Goal: Information Seeking & Learning: Learn about a topic

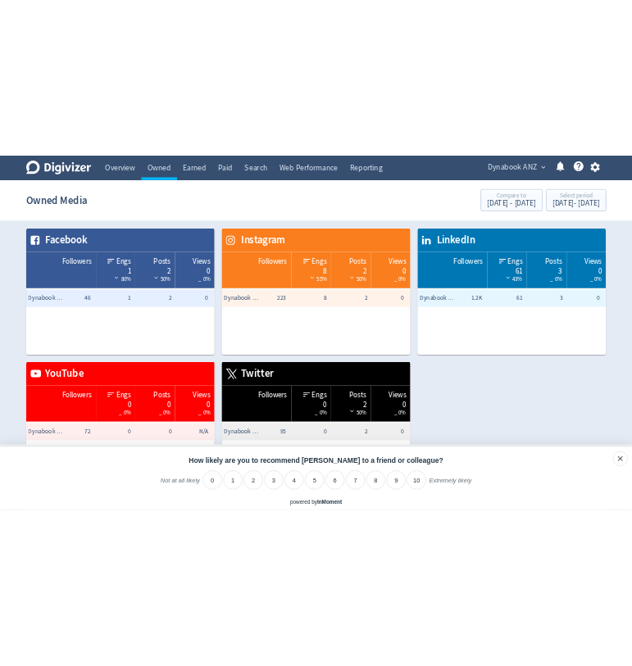
scroll to position [560, 0]
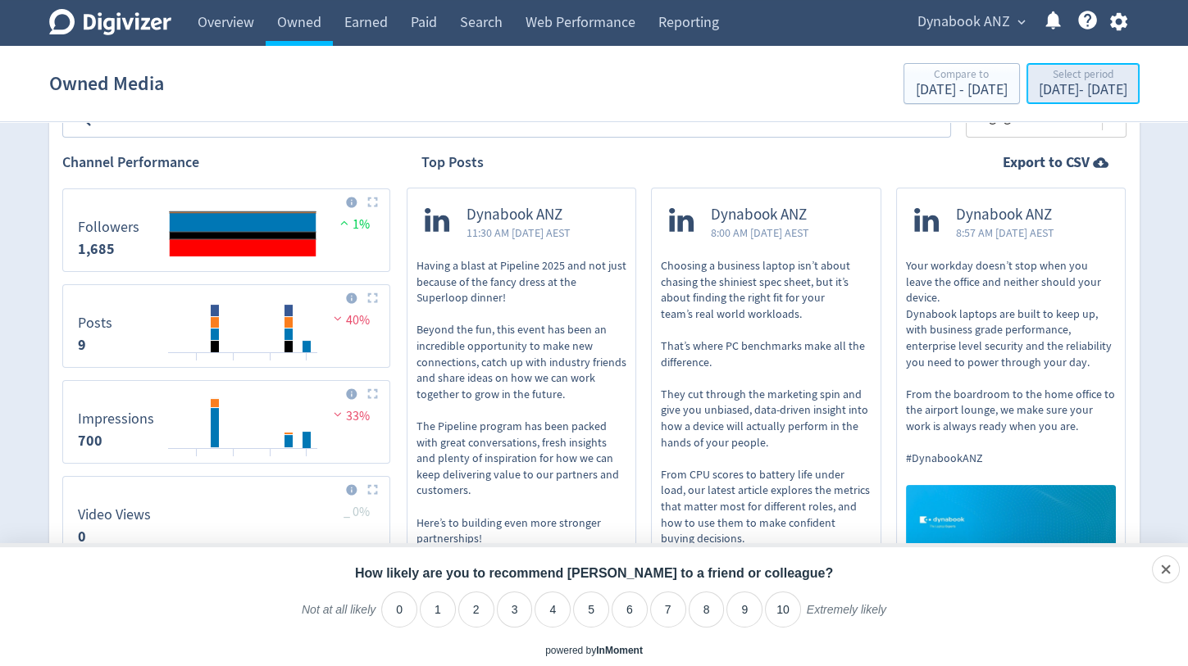
click at [1039, 78] on div "Select period" at bounding box center [1083, 76] width 89 height 14
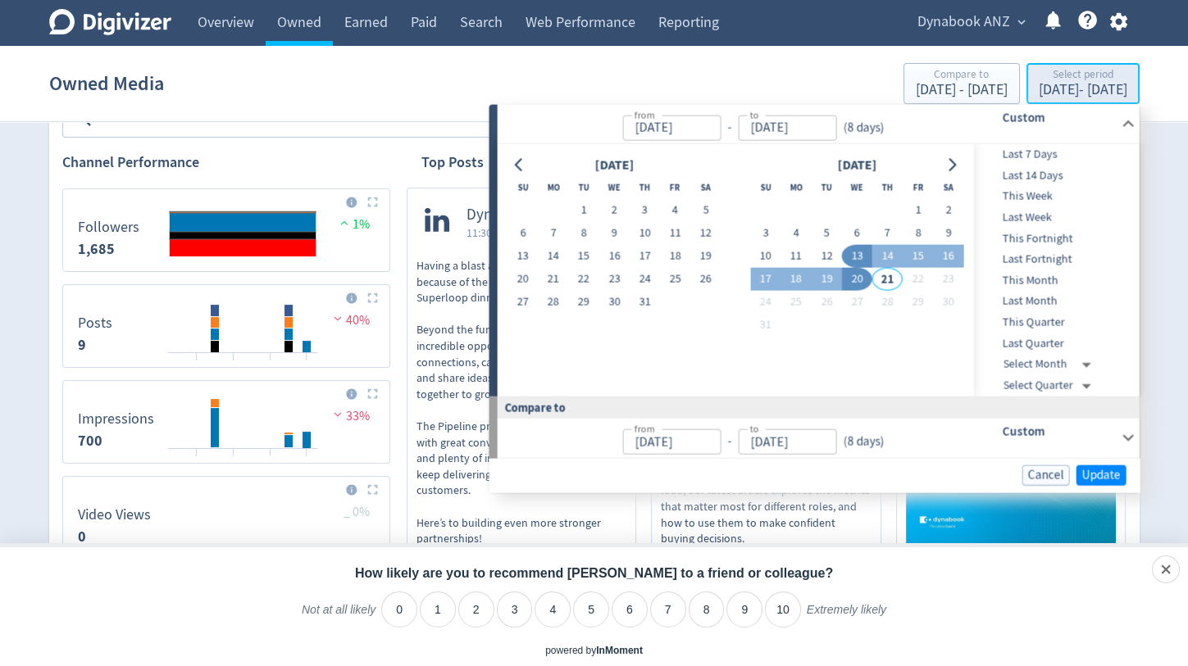
type input "[DATE]"
click at [880, 261] on button "14" at bounding box center [887, 256] width 30 height 23
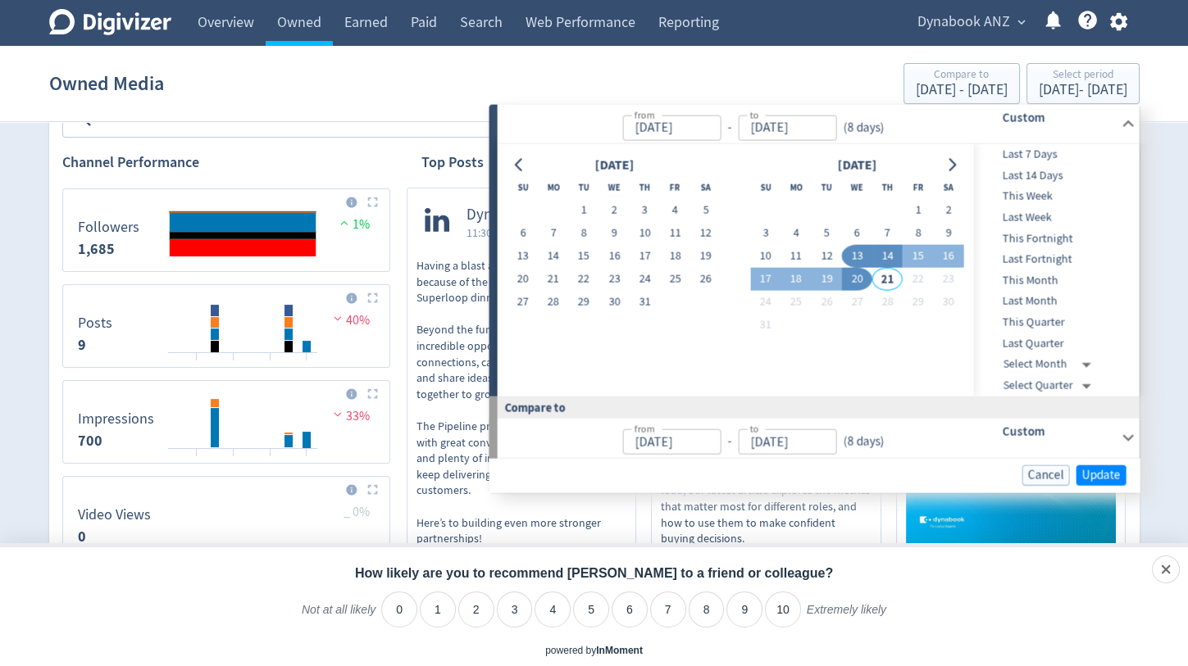
type input "[DATE]"
click at [1041, 195] on span "This Week" at bounding box center [1055, 197] width 162 height 18
type input "[DATE]"
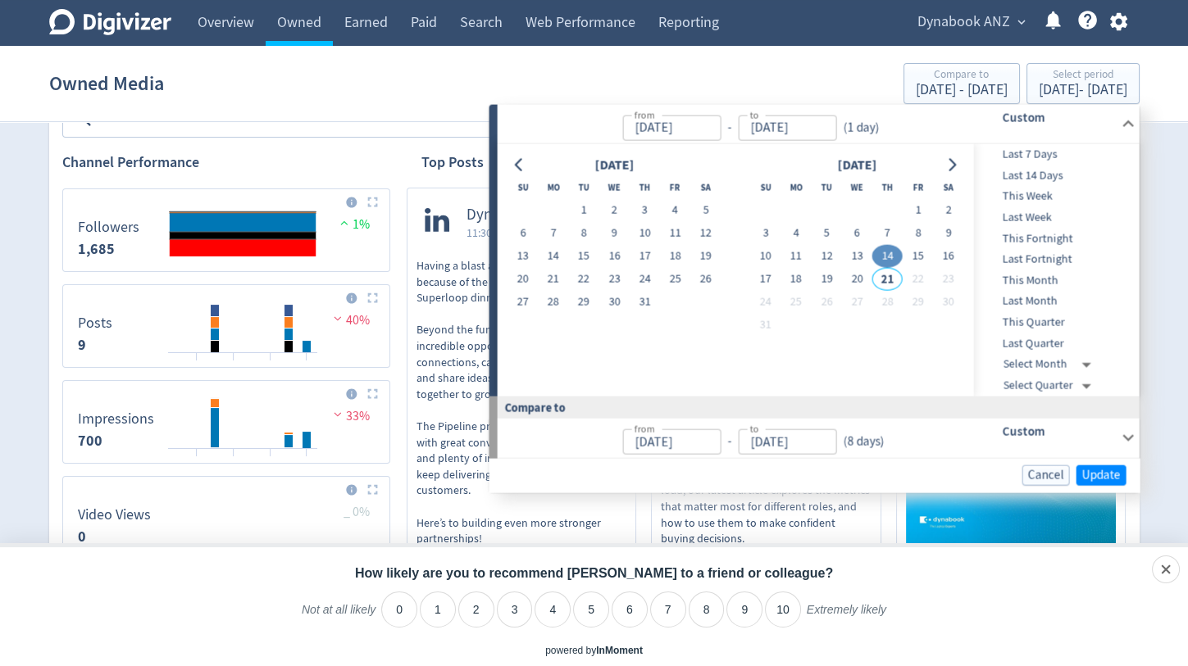
type input "[DATE]"
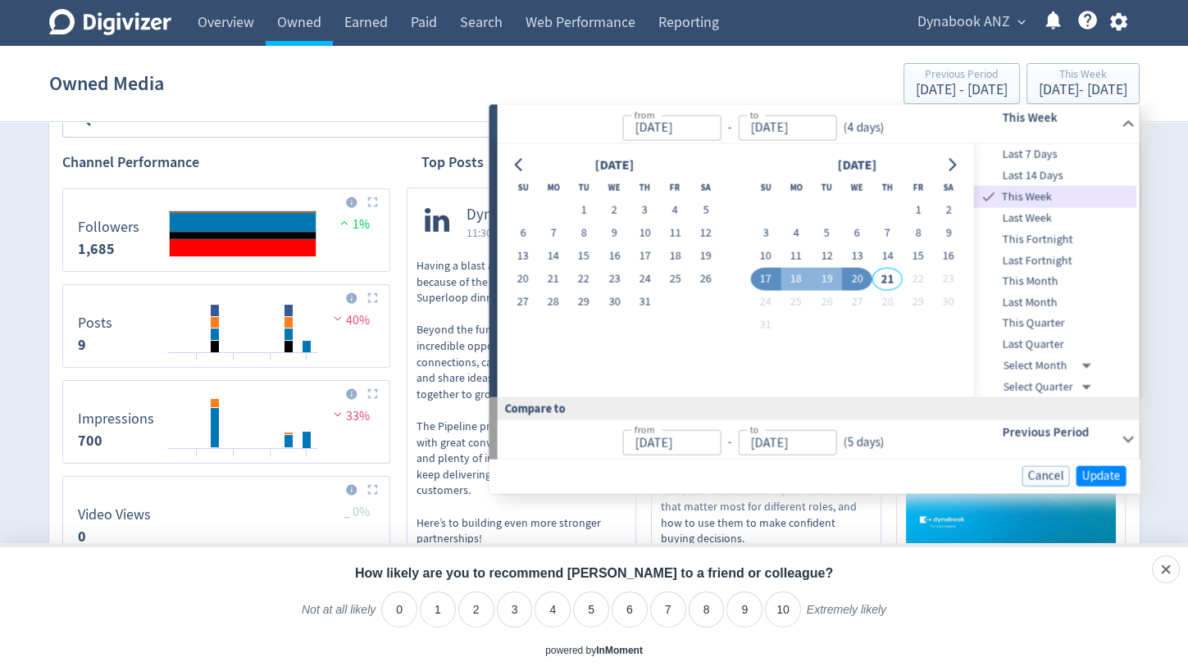
click at [1041, 198] on span "This Week" at bounding box center [1067, 198] width 138 height 18
click at [852, 257] on button "13" at bounding box center [857, 256] width 30 height 23
type input "[DATE]"
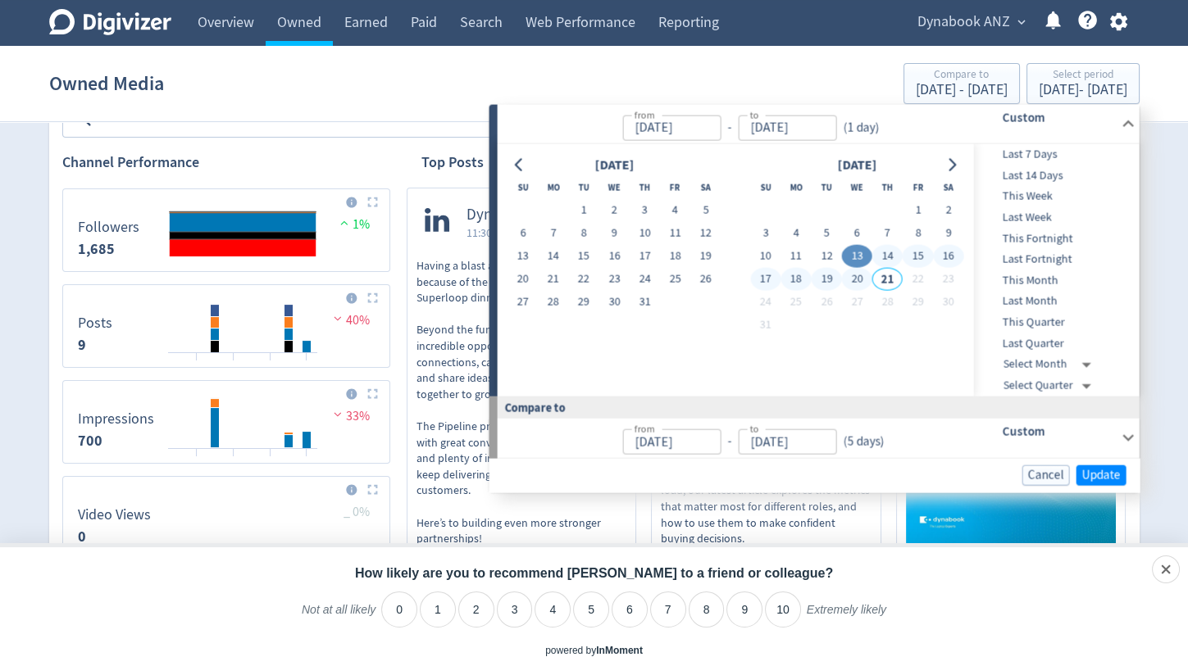
click at [854, 275] on button "20" at bounding box center [857, 279] width 30 height 23
type input "[DATE]"
click at [1093, 474] on span "Update" at bounding box center [1101, 475] width 39 height 12
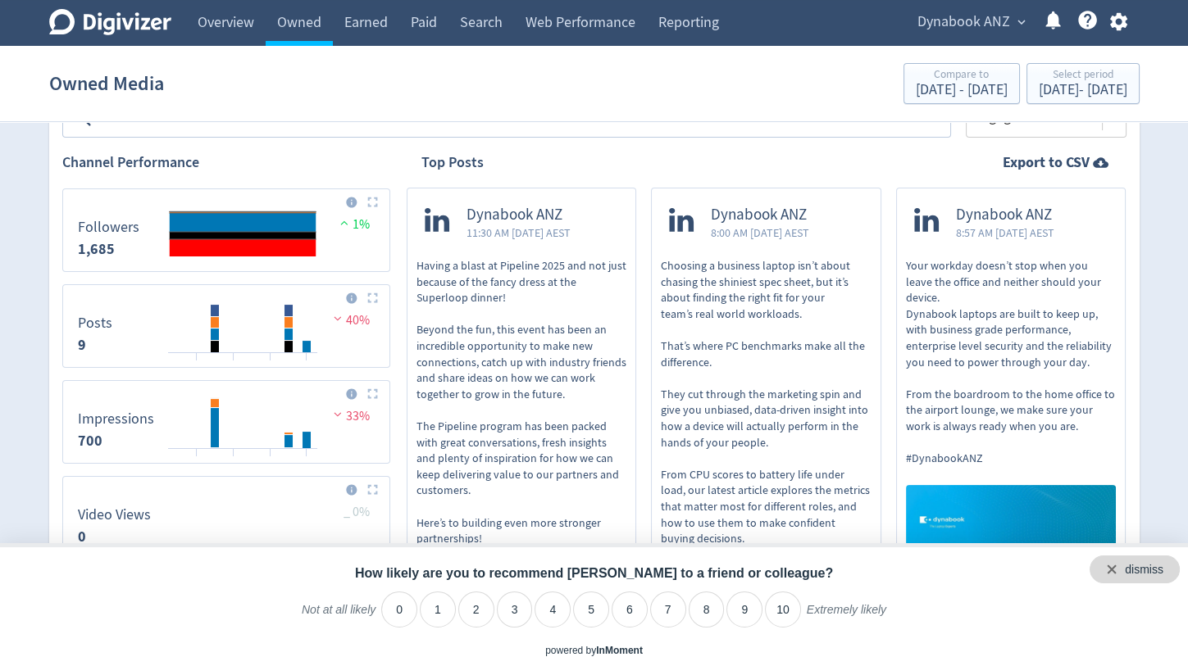
click at [1157, 575] on div "dismiss" at bounding box center [1144, 570] width 39 height 16
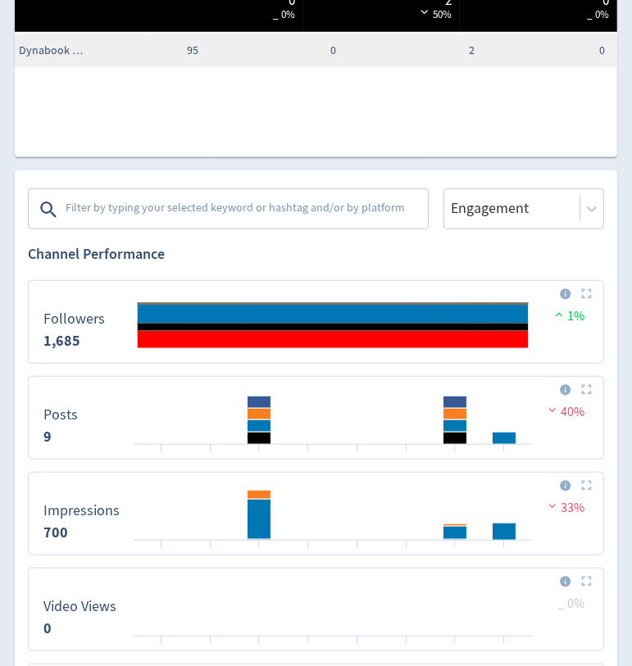
scroll to position [1244, 0]
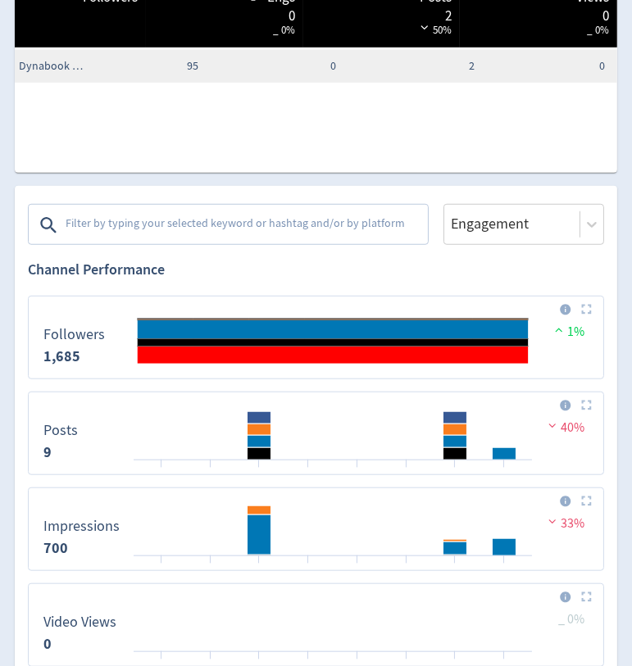
click at [233, 233] on textarea at bounding box center [245, 225] width 362 height 33
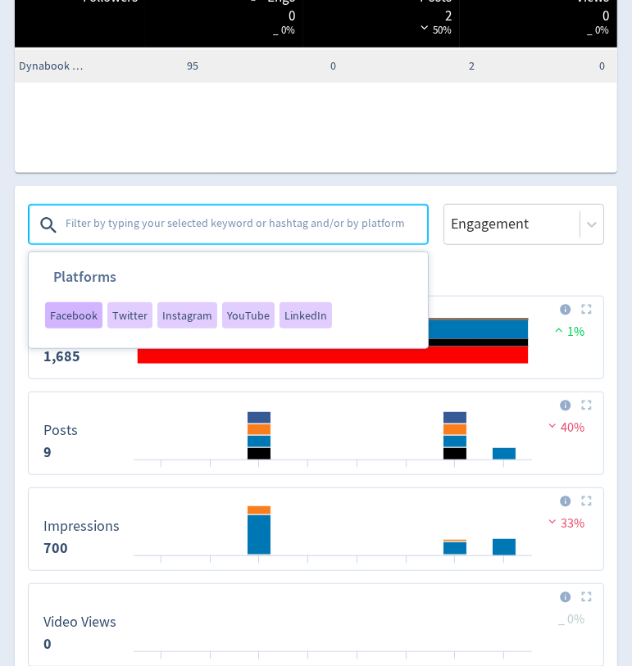
click at [61, 302] on div "Facebook" at bounding box center [73, 315] width 57 height 26
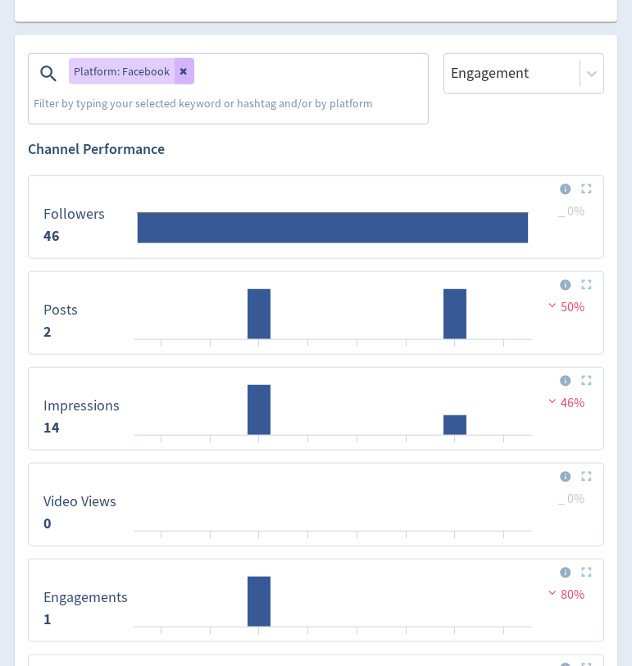
scroll to position [1387, 0]
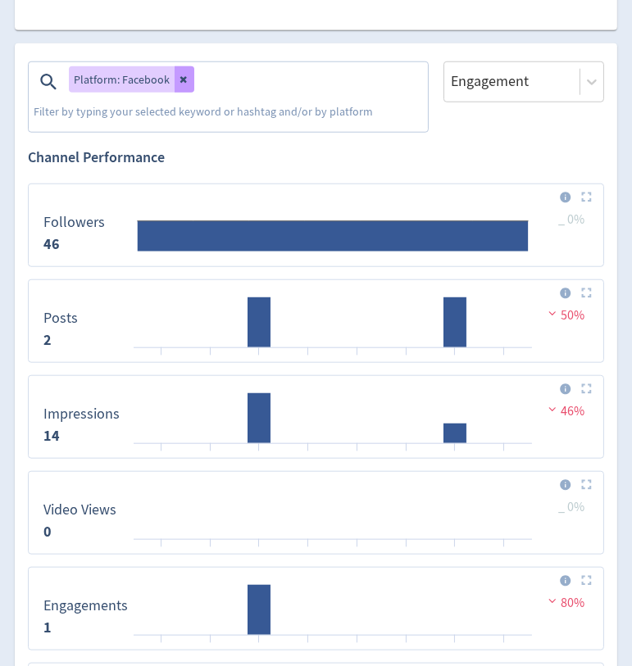
click at [184, 77] on icon at bounding box center [185, 80] width 10 height 10
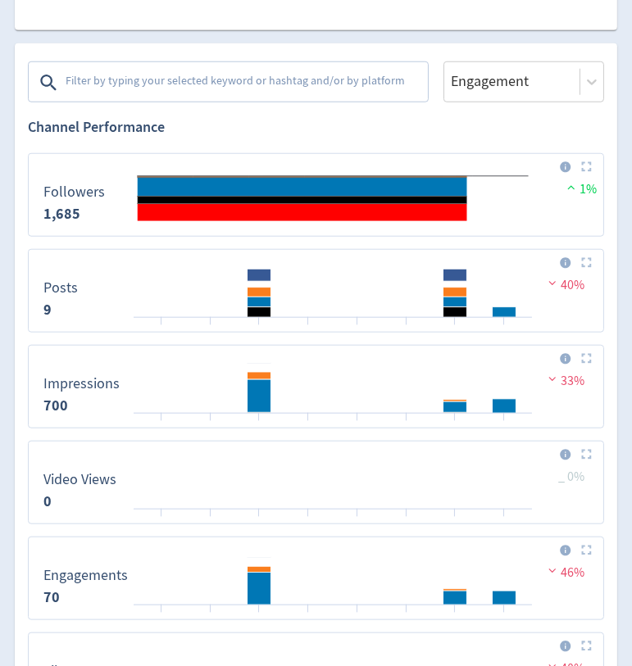
click at [184, 77] on textarea at bounding box center [245, 82] width 362 height 33
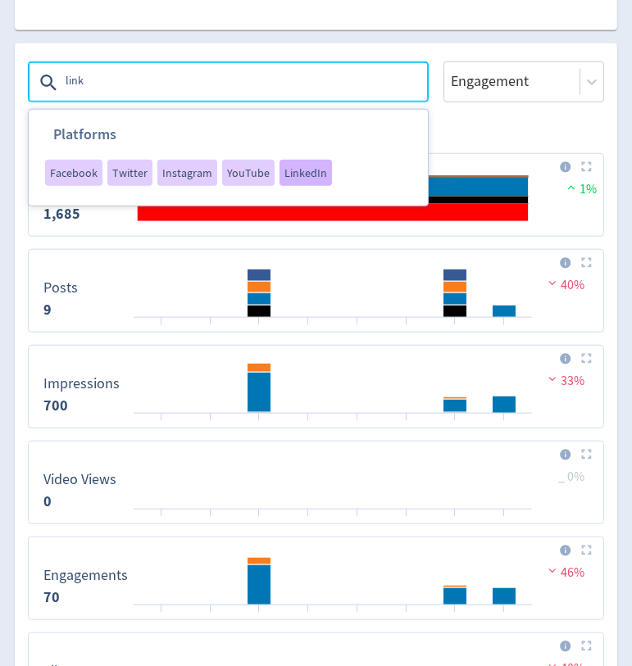
click at [290, 168] on span "LinkedIn" at bounding box center [305, 172] width 43 height 11
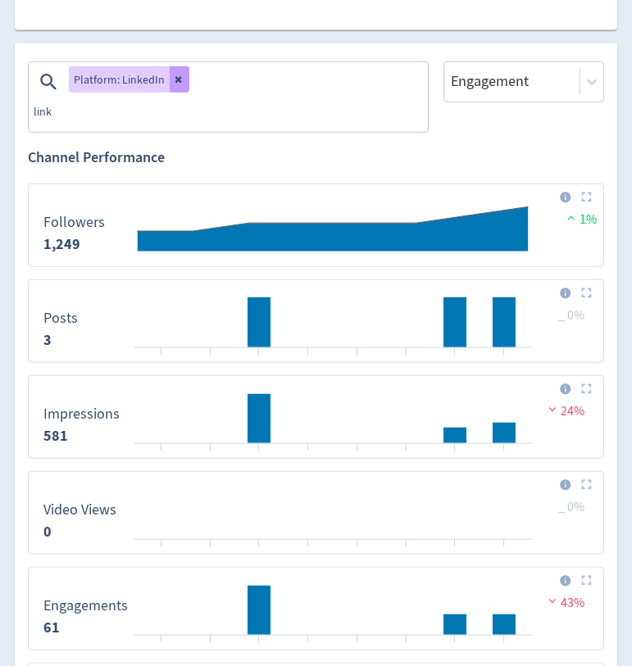
click at [179, 75] on icon at bounding box center [180, 80] width 10 height 10
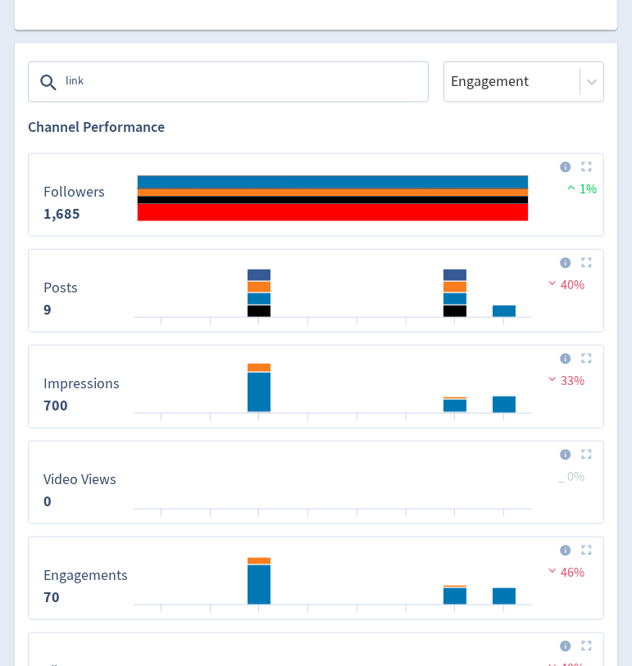
drag, startPoint x: 112, startPoint y: 75, endPoint x: 63, endPoint y: 75, distance: 49.2
click at [64, 75] on textarea "link" at bounding box center [245, 82] width 362 height 33
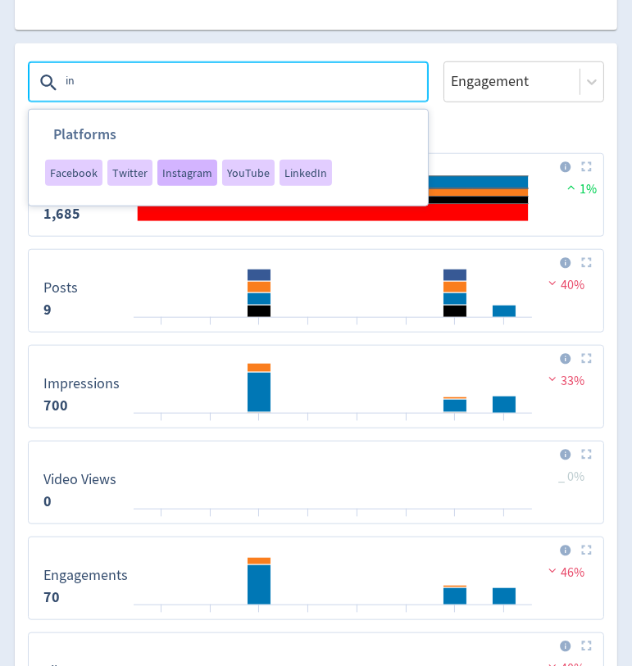
type textarea "in"
click at [167, 170] on span "Instagram" at bounding box center [187, 172] width 50 height 11
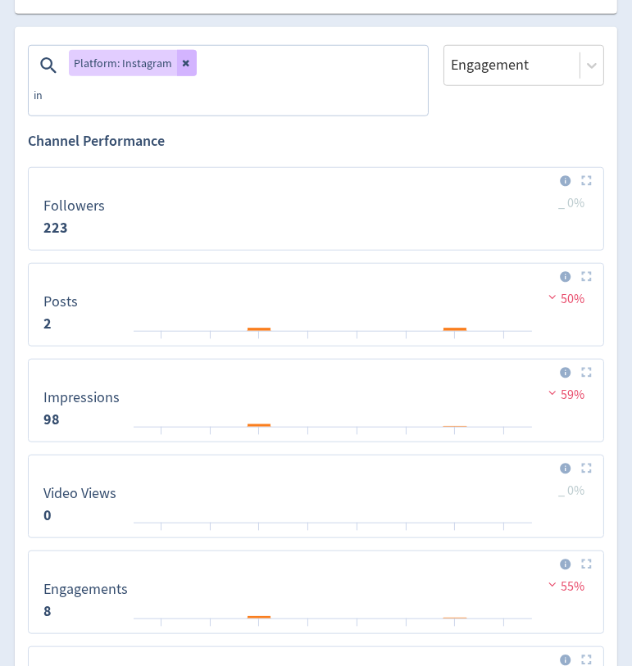
scroll to position [1404, 0]
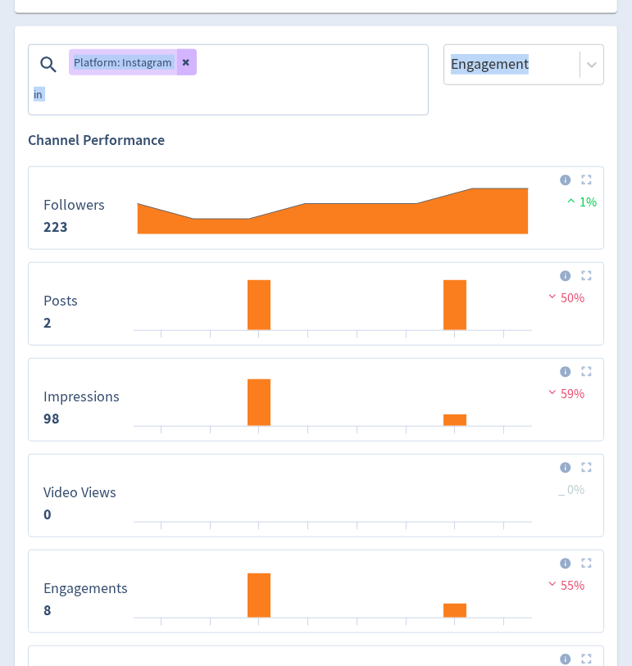
drag, startPoint x: 2, startPoint y: 138, endPoint x: -152, endPoint y: 111, distance: 156.5
click at [0, 111] on html "Digivizer Logo [PERSON_NAME] Logo Overview Owned Earned Paid Search Web Perform…" at bounding box center [316, 361] width 632 height 3531
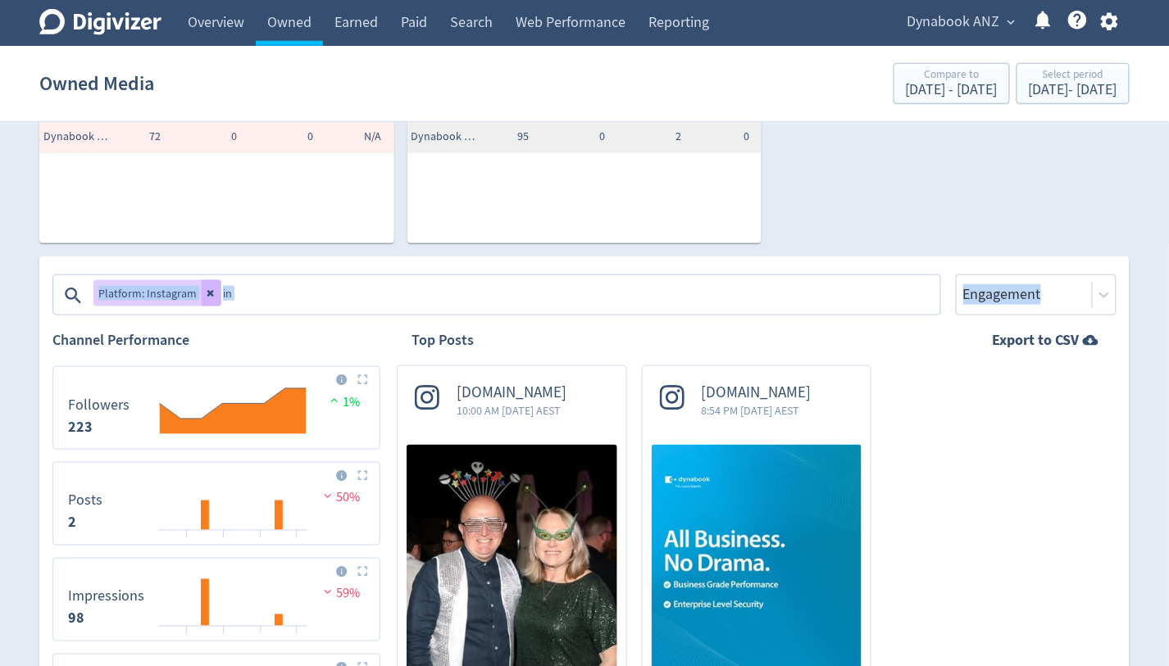
scroll to position [401, 0]
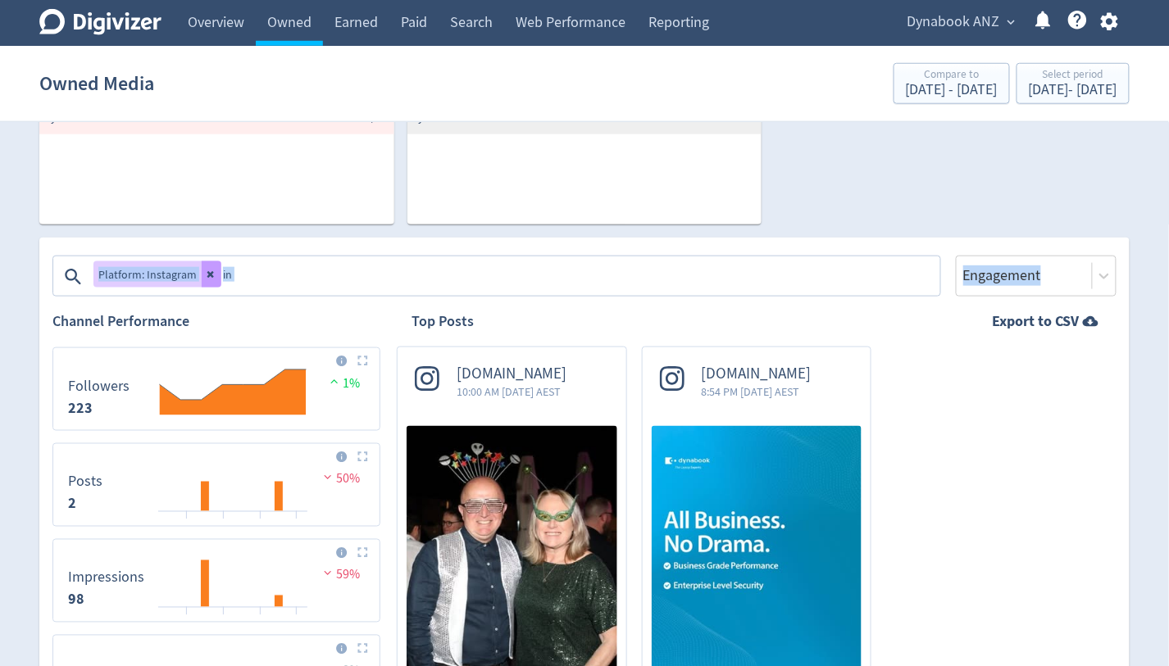
click at [209, 277] on icon at bounding box center [212, 275] width 10 height 10
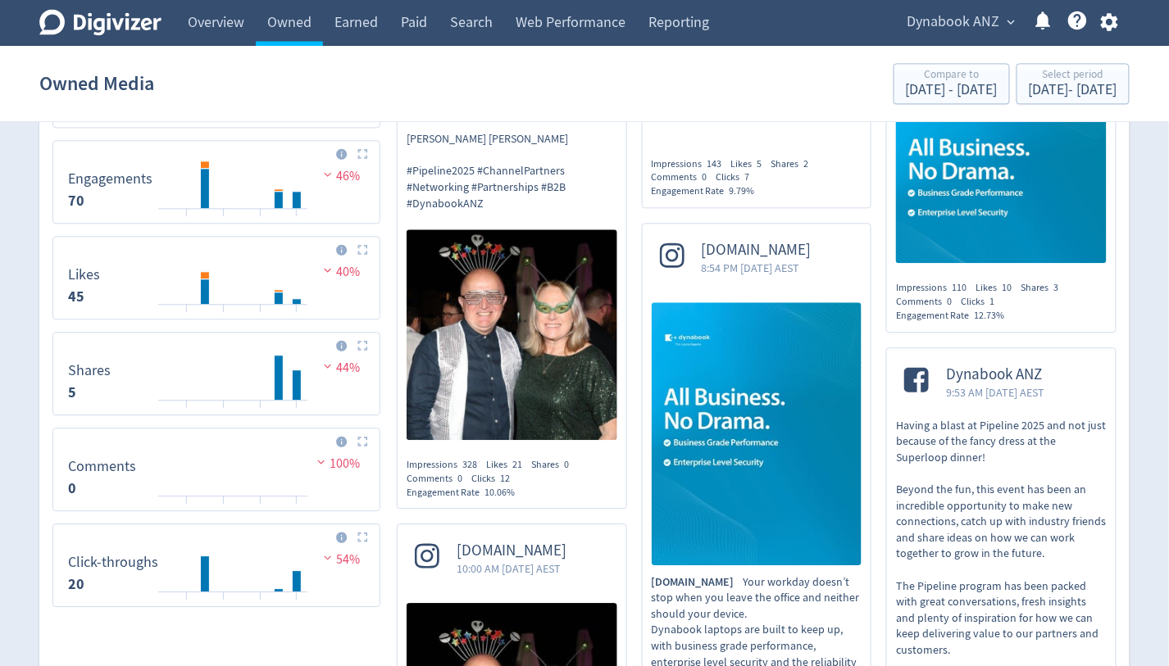
scroll to position [996, 0]
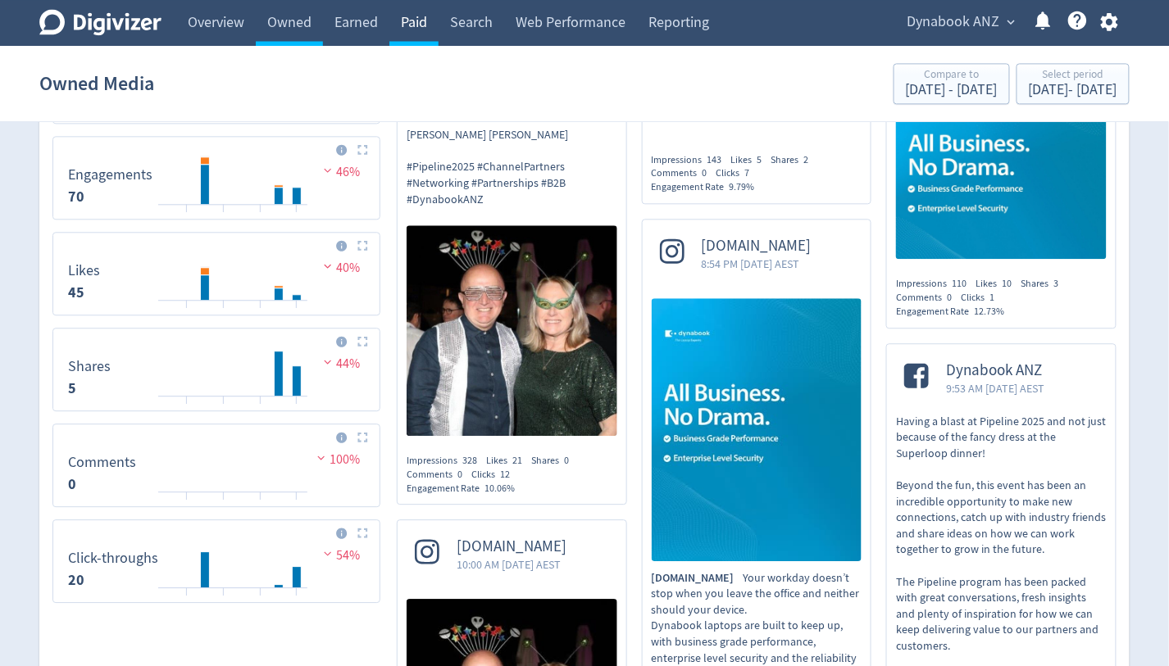
click at [419, 18] on link "Paid" at bounding box center [413, 23] width 49 height 46
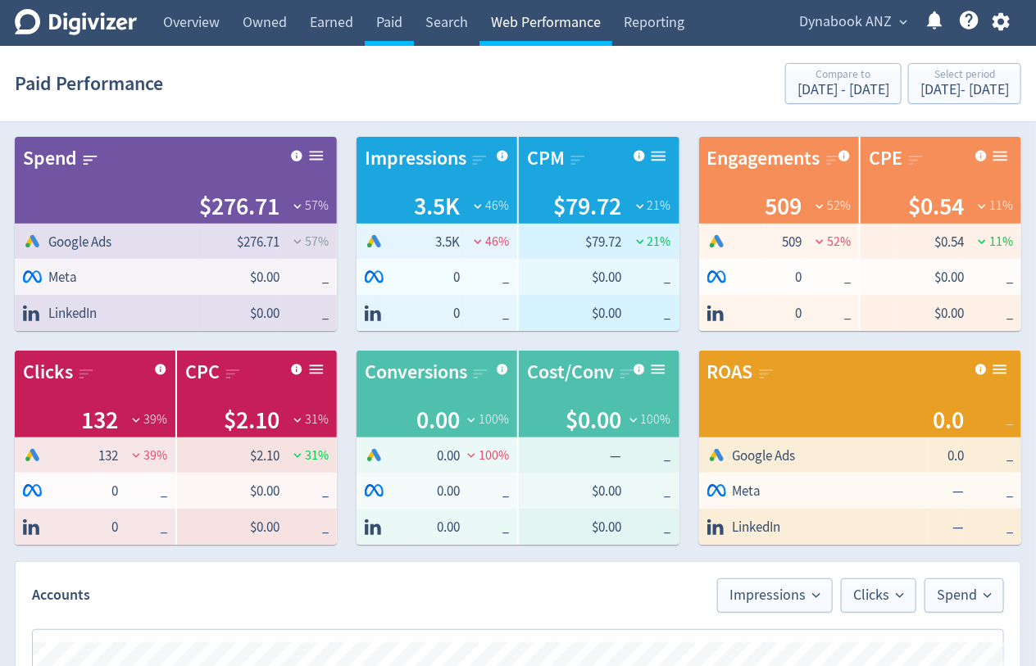
click at [543, 17] on link "Web Performance" at bounding box center [546, 23] width 133 height 46
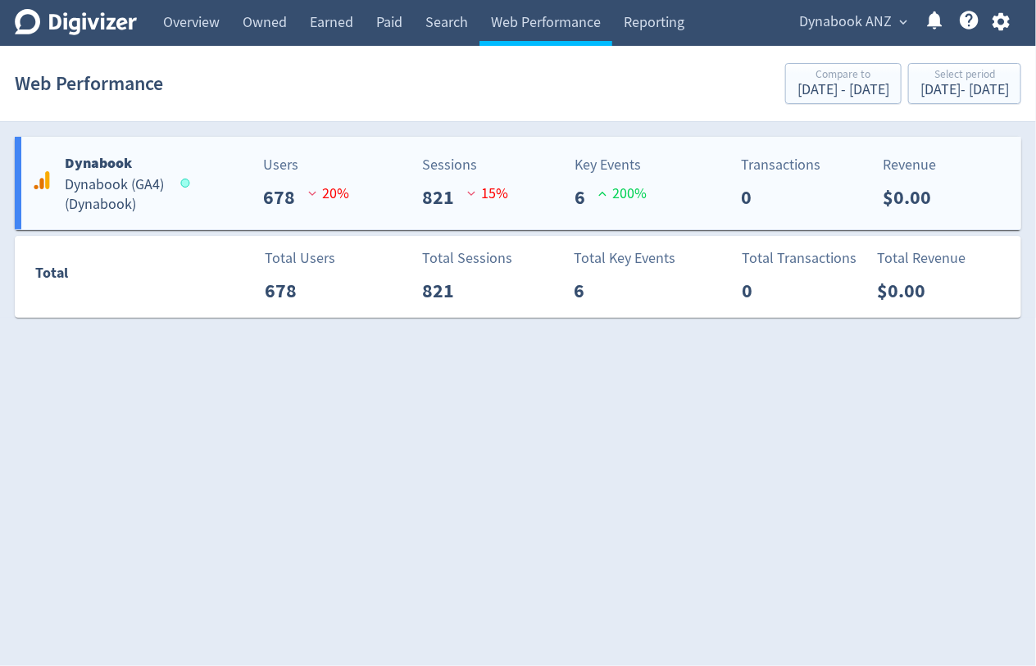
click at [217, 159] on div "Users 678 20 %" at bounding box center [271, 183] width 166 height 58
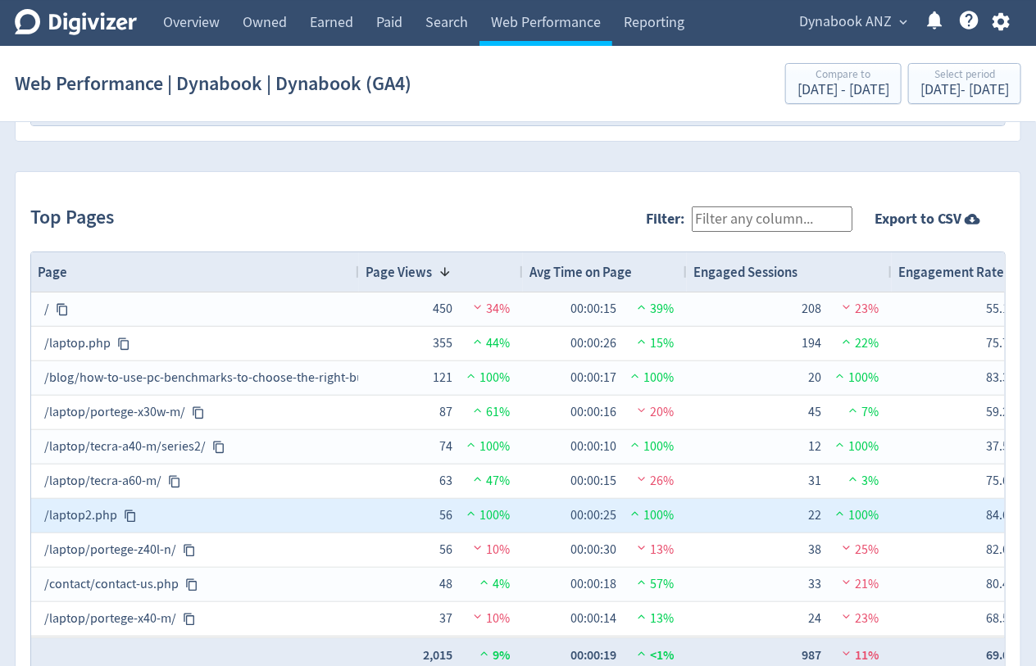
scroll to position [2393, 0]
